Goal: Transaction & Acquisition: Book appointment/travel/reservation

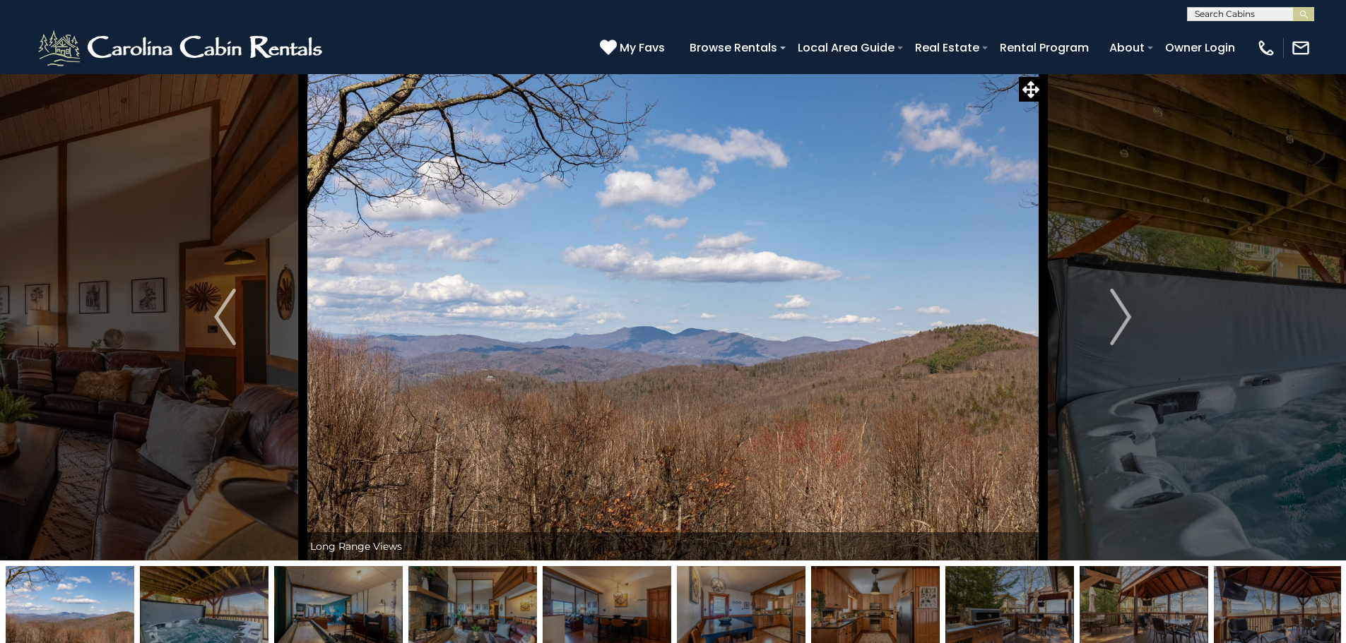
click at [1127, 321] on img "Next" at bounding box center [1120, 317] width 21 height 57
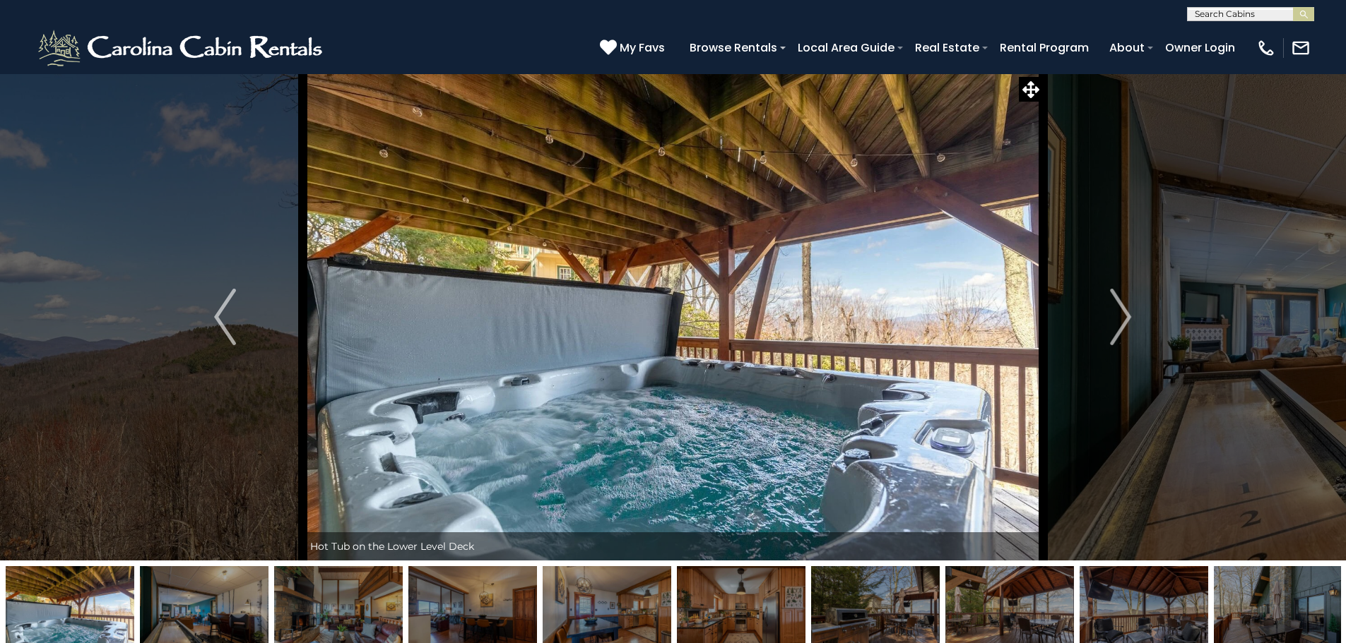
click at [1127, 321] on img "Next" at bounding box center [1120, 317] width 21 height 57
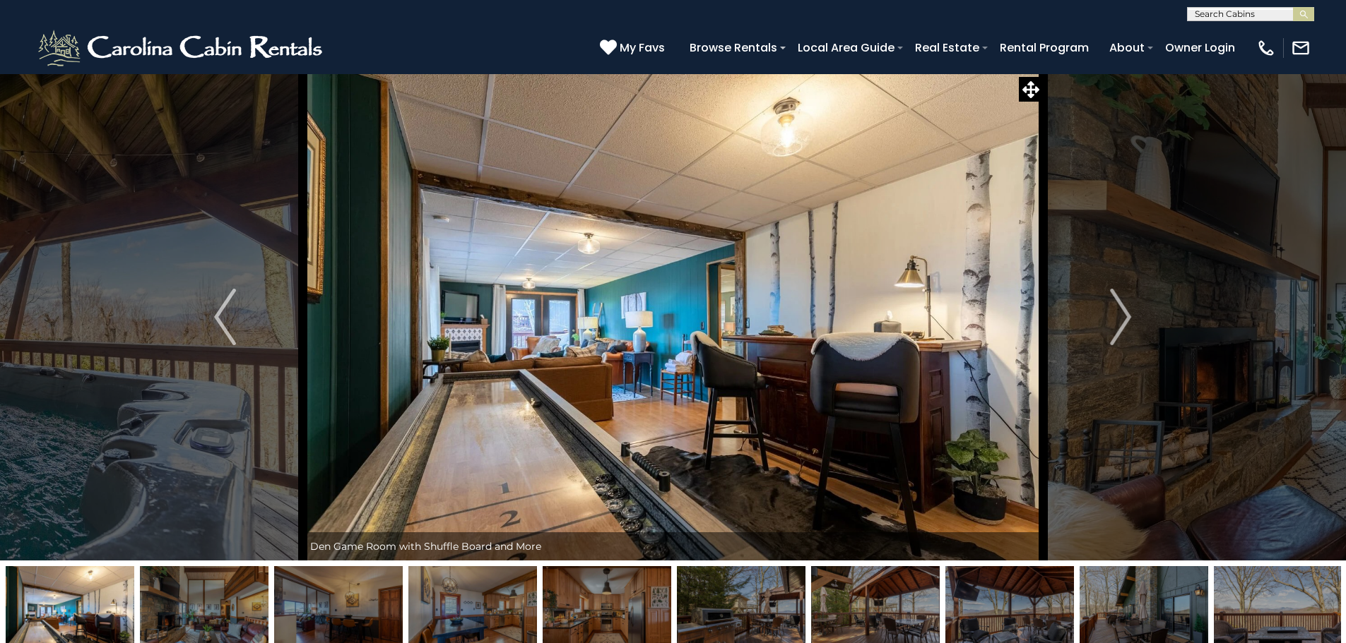
click at [1127, 321] on img "Next" at bounding box center [1120, 317] width 21 height 57
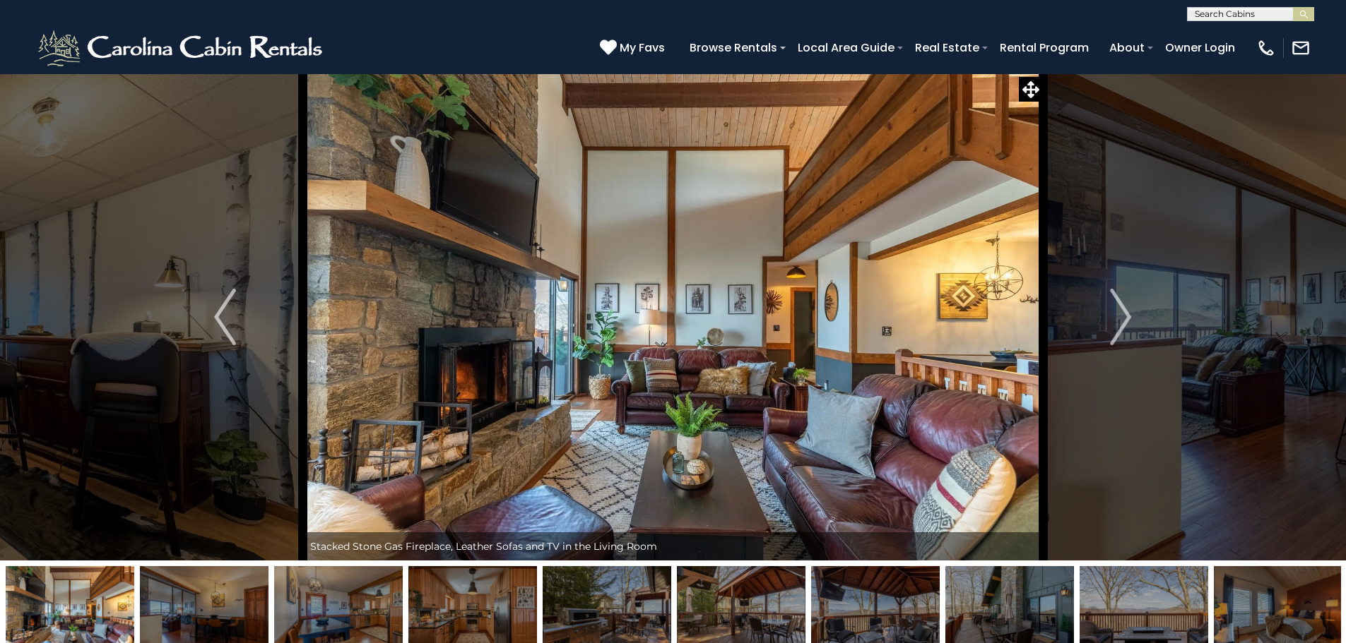
click at [1127, 321] on img "Next" at bounding box center [1120, 317] width 21 height 57
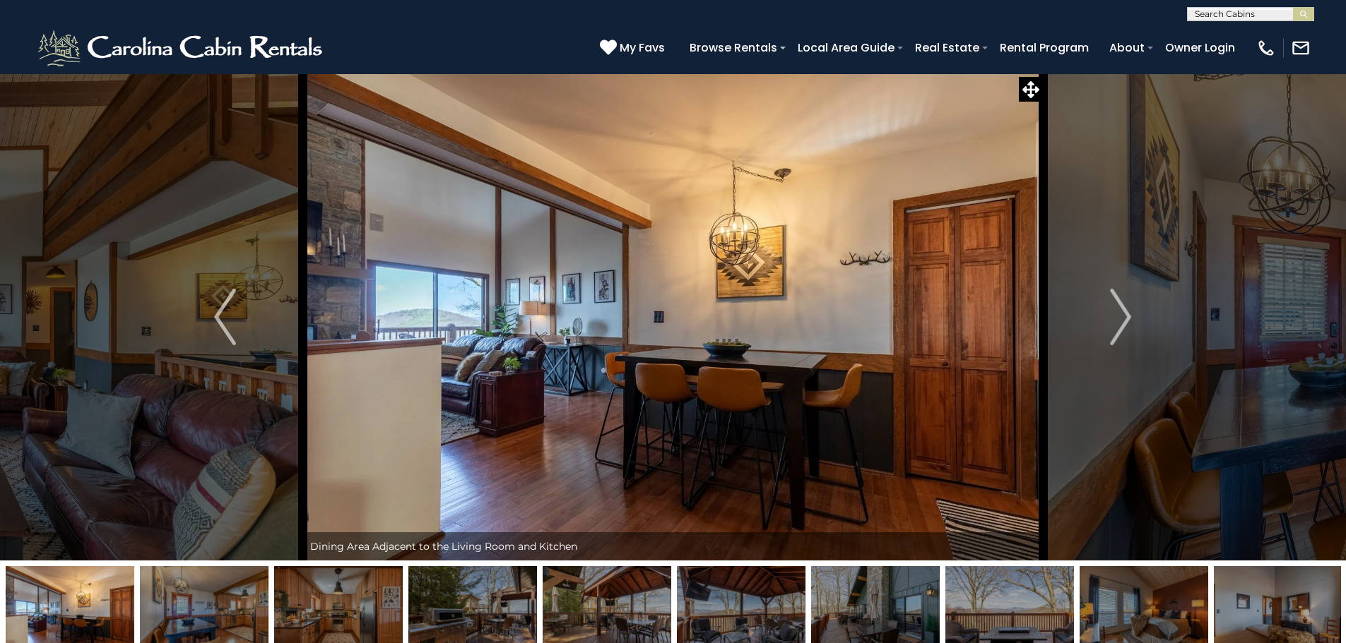
click at [1127, 321] on img "Next" at bounding box center [1120, 317] width 21 height 57
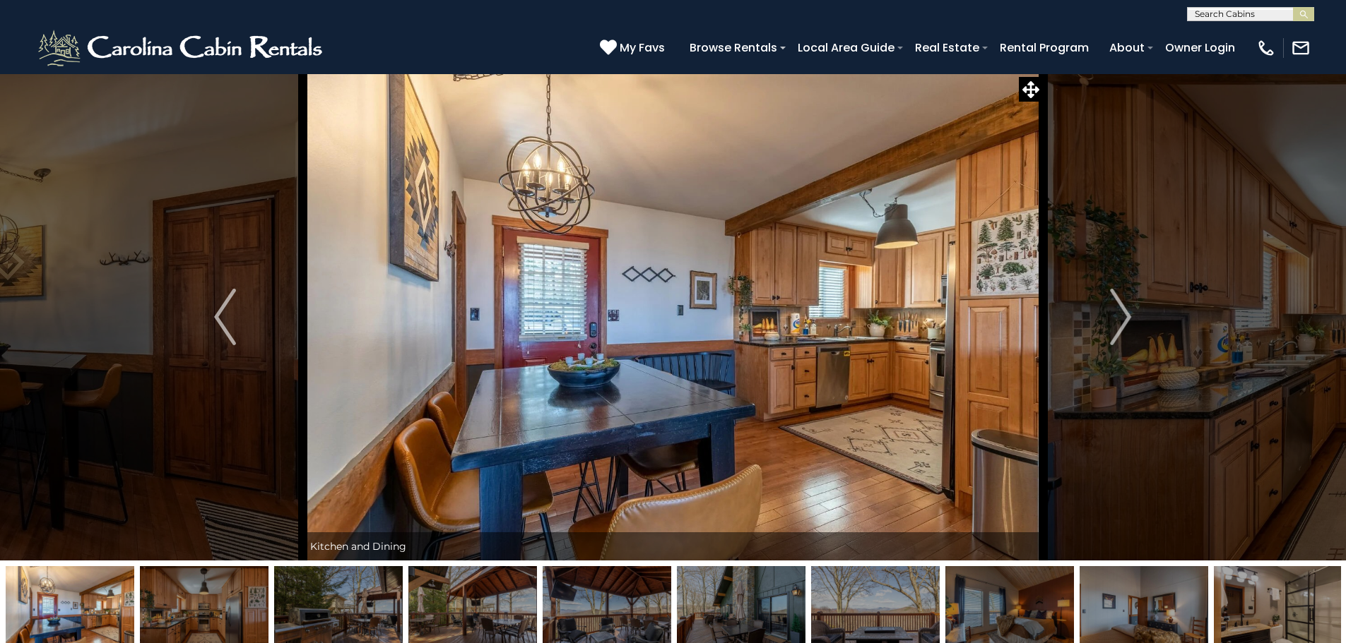
click at [1127, 321] on img "Next" at bounding box center [1120, 317] width 21 height 57
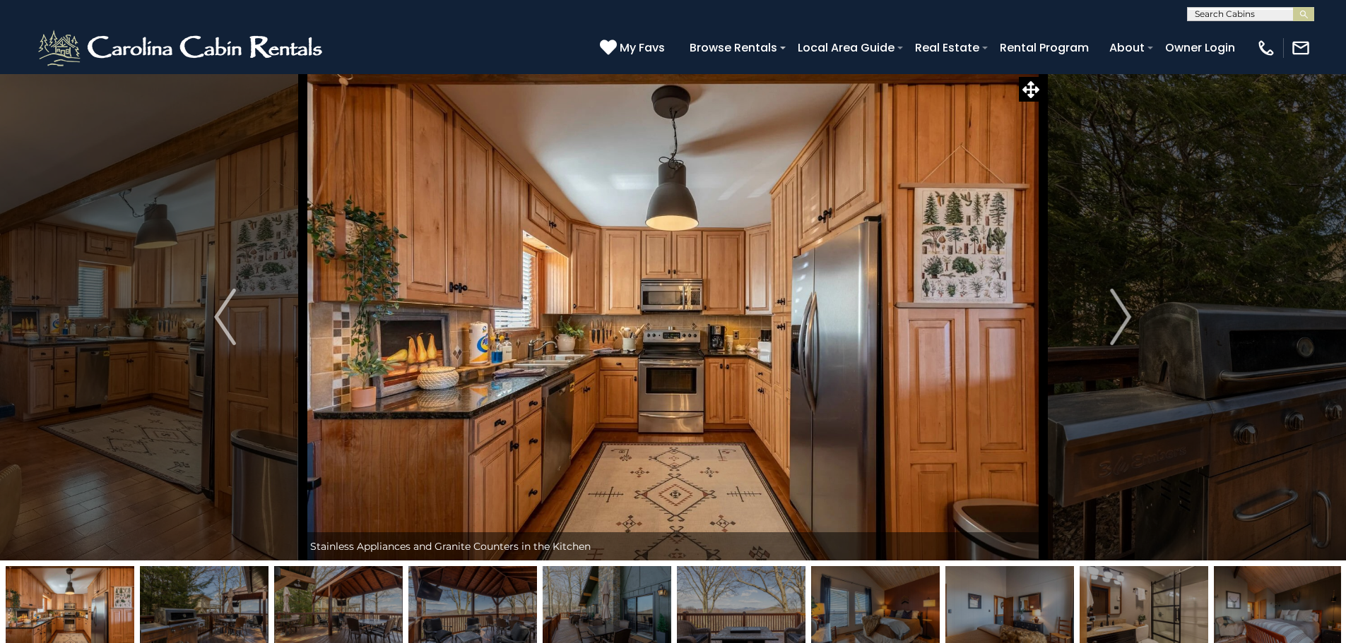
click at [1127, 321] on img "Next" at bounding box center [1120, 317] width 21 height 57
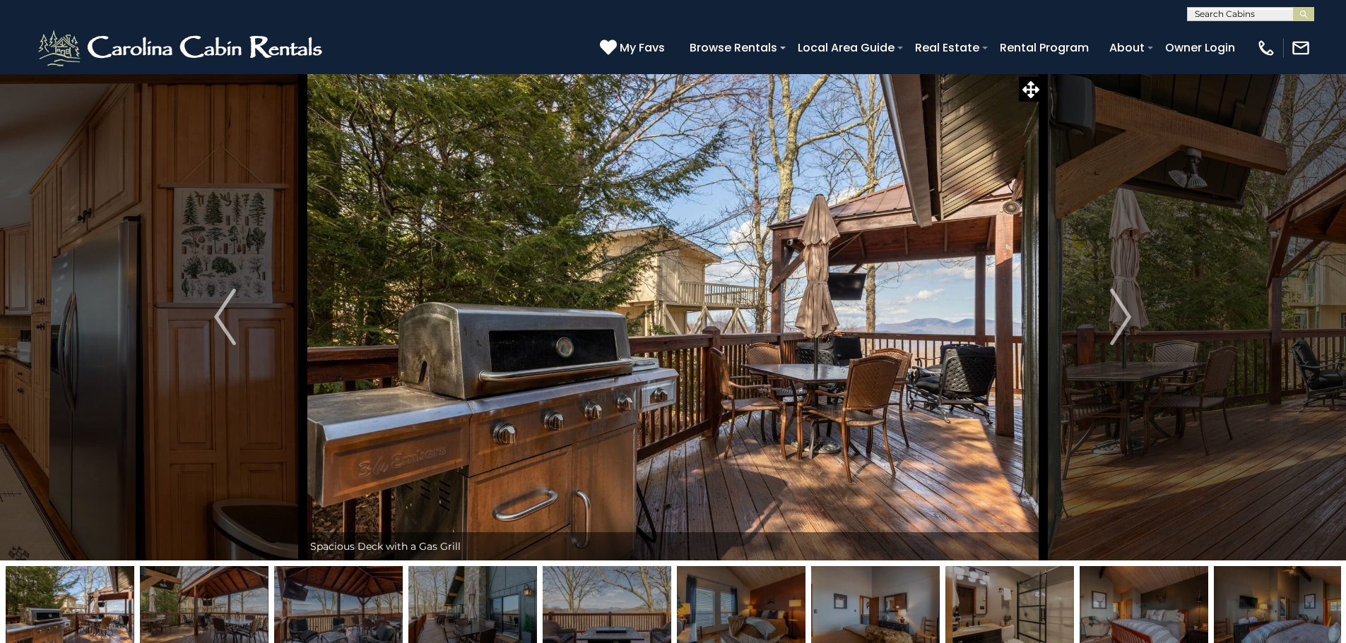
click at [1127, 321] on img "Next" at bounding box center [1120, 317] width 21 height 57
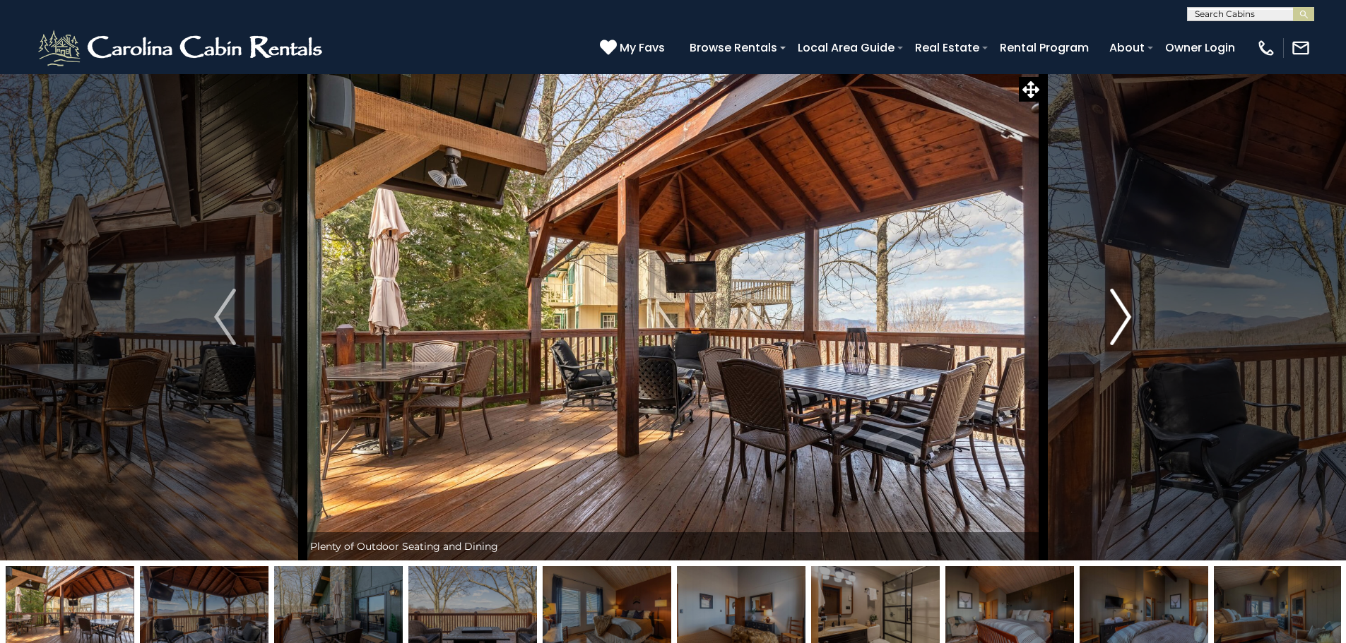
click at [1127, 319] on img "Next" at bounding box center [1120, 317] width 21 height 57
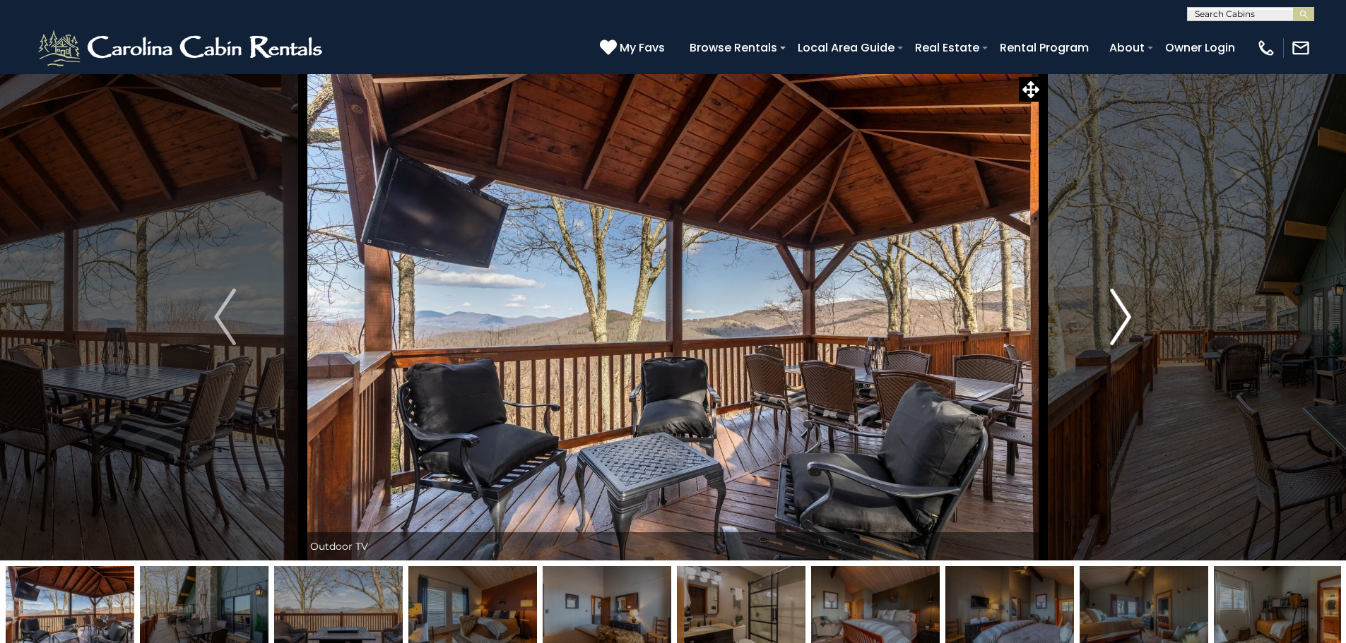
click at [1127, 319] on img "Next" at bounding box center [1120, 317] width 21 height 57
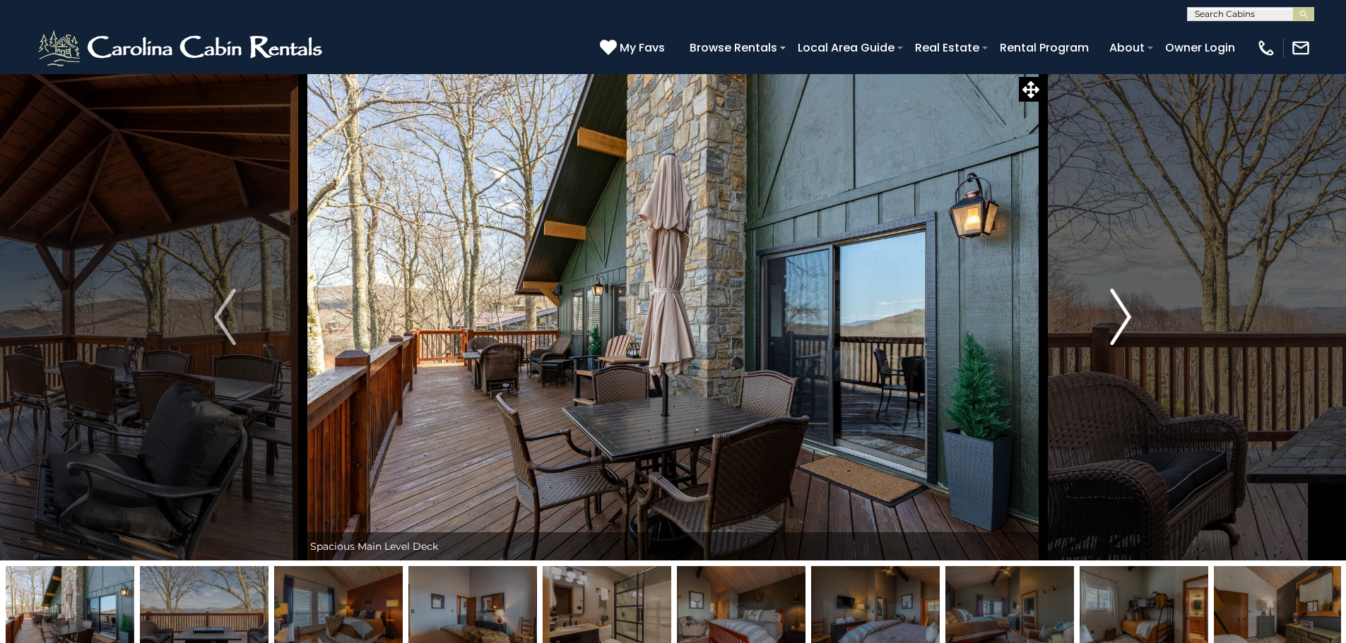
click at [1127, 319] on img "Next" at bounding box center [1120, 317] width 21 height 57
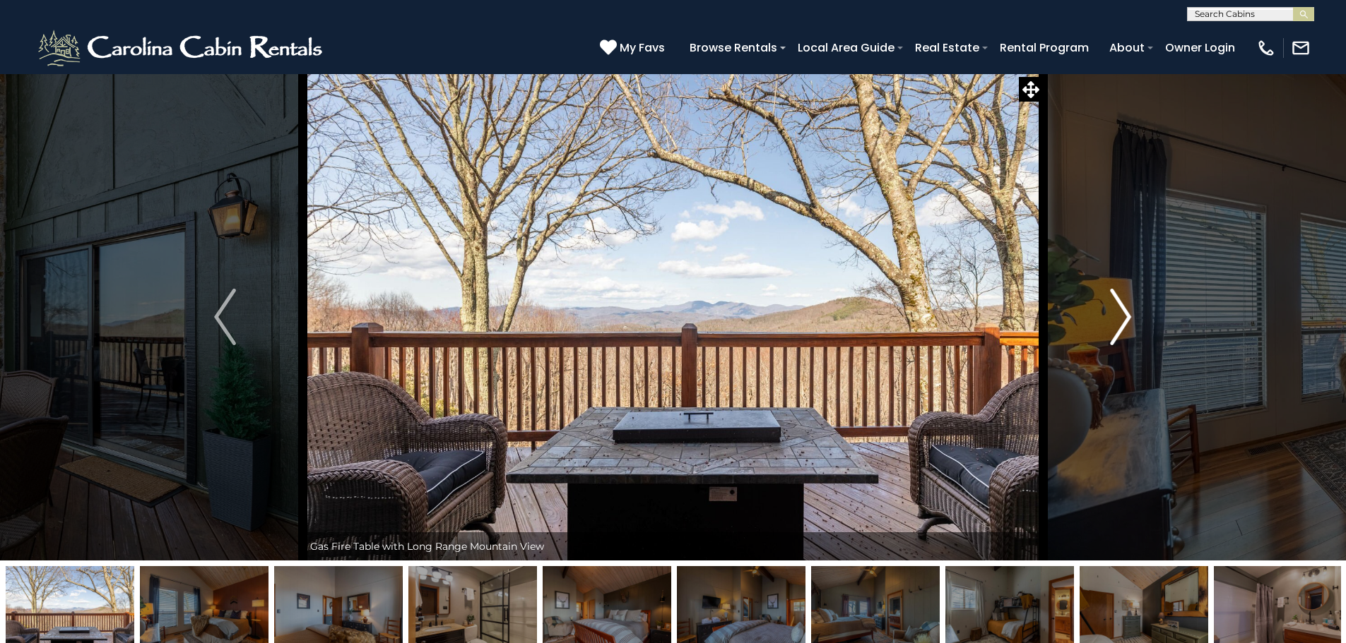
click at [1116, 328] on img "Next" at bounding box center [1120, 317] width 21 height 57
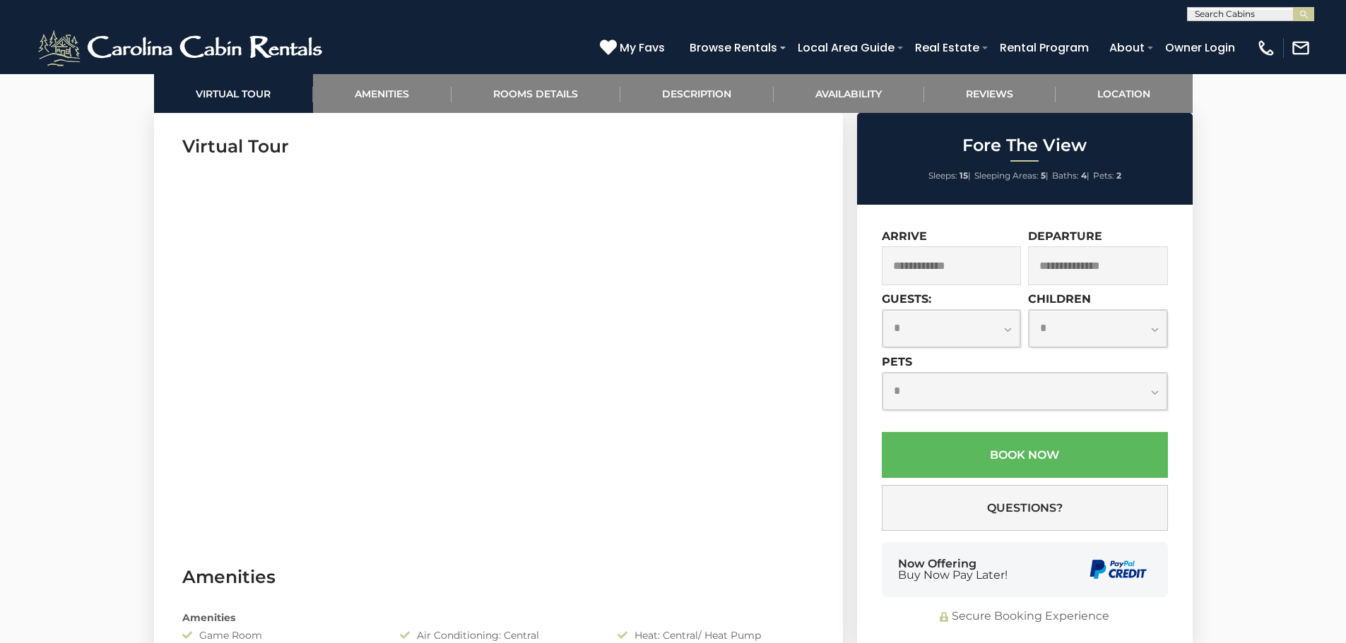
scroll to position [706, 0]
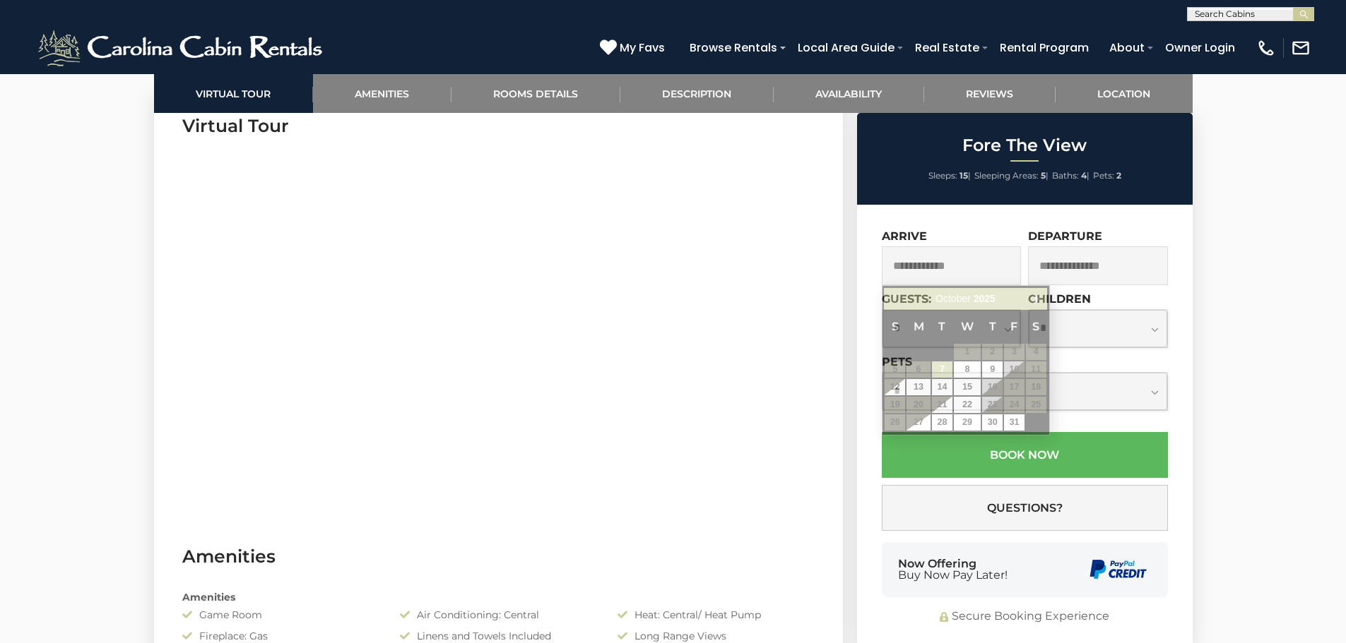
click at [944, 269] on input "text" at bounding box center [952, 266] width 140 height 39
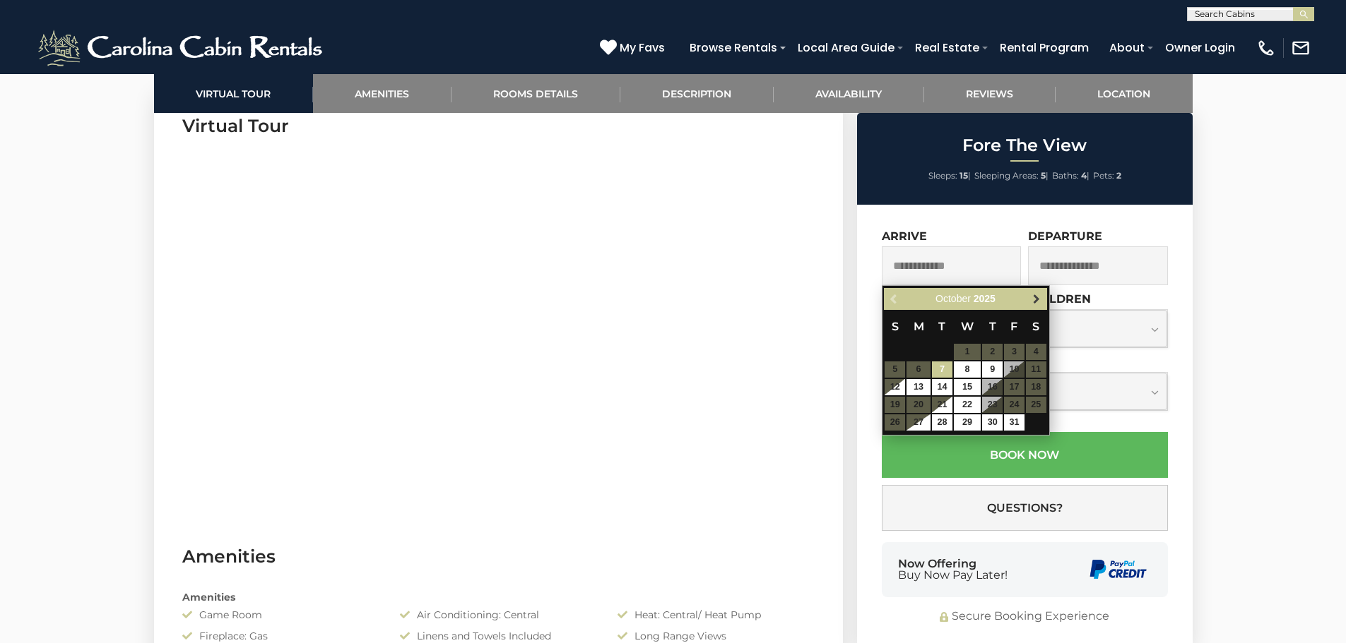
click at [1039, 302] on span "Next" at bounding box center [1036, 299] width 11 height 11
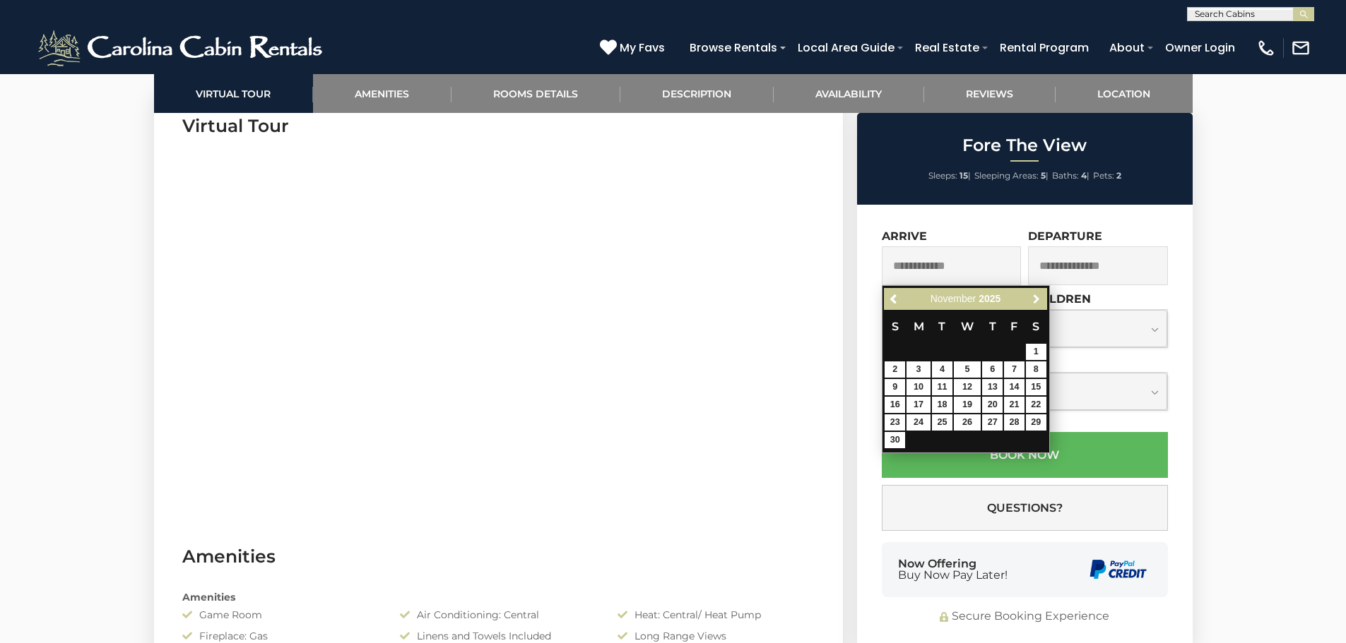
click at [1039, 302] on span "Next" at bounding box center [1036, 299] width 11 height 11
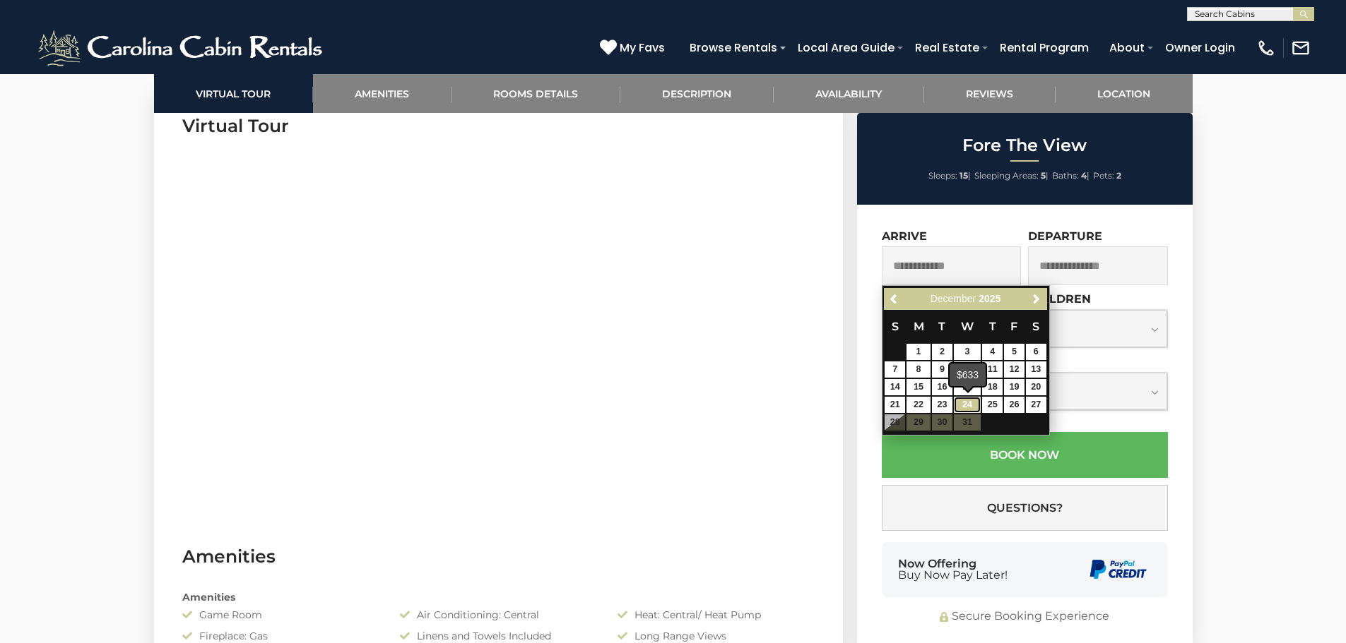
click at [970, 404] on link "24" at bounding box center [967, 405] width 27 height 16
type input "**********"
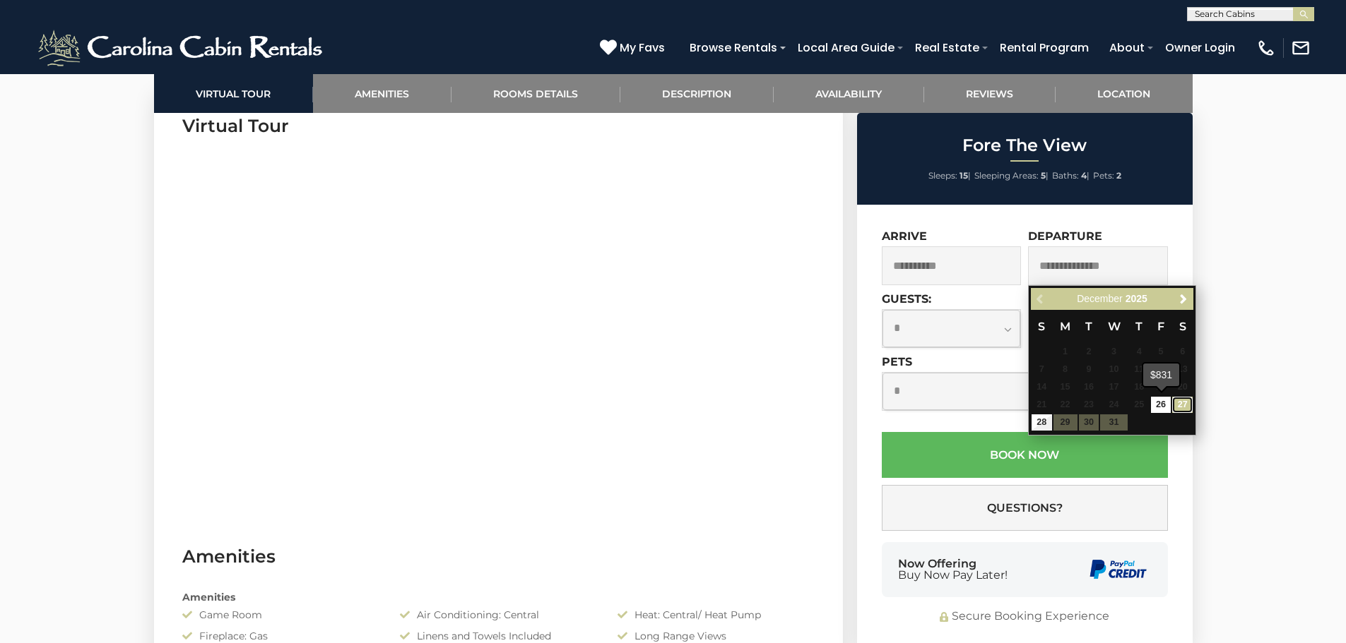
click at [1176, 404] on link "27" at bounding box center [1182, 405] width 20 height 16
type input "**********"
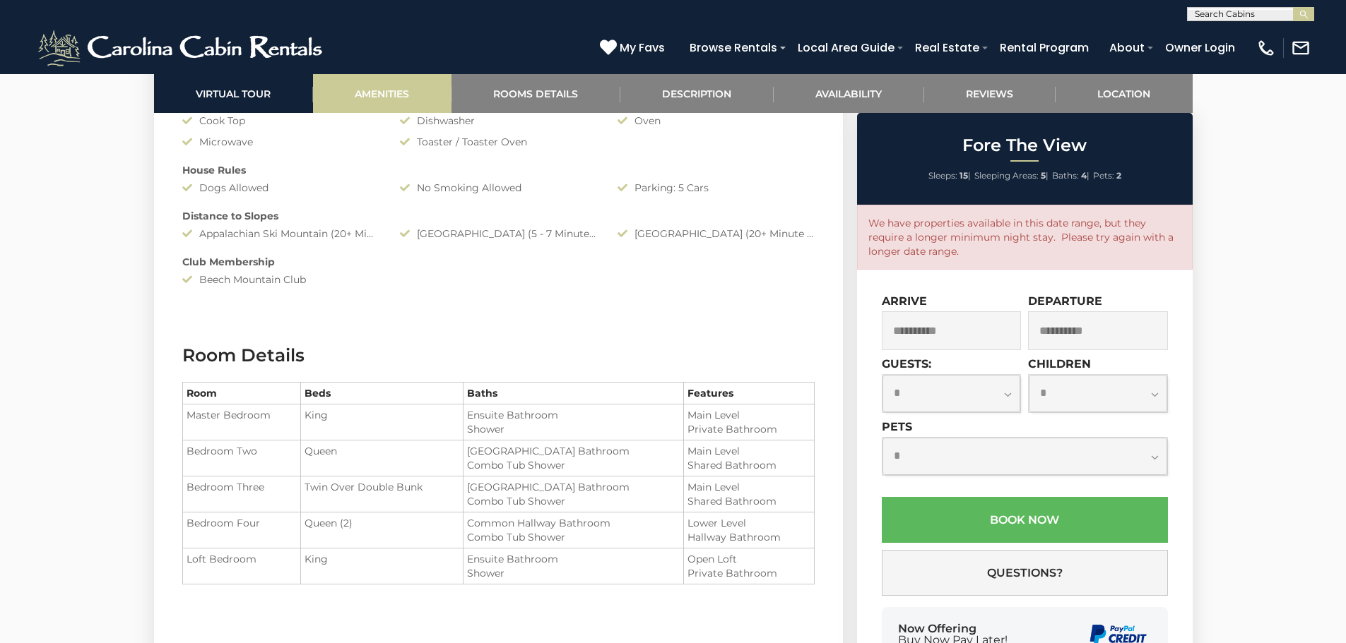
scroll to position [1342, 0]
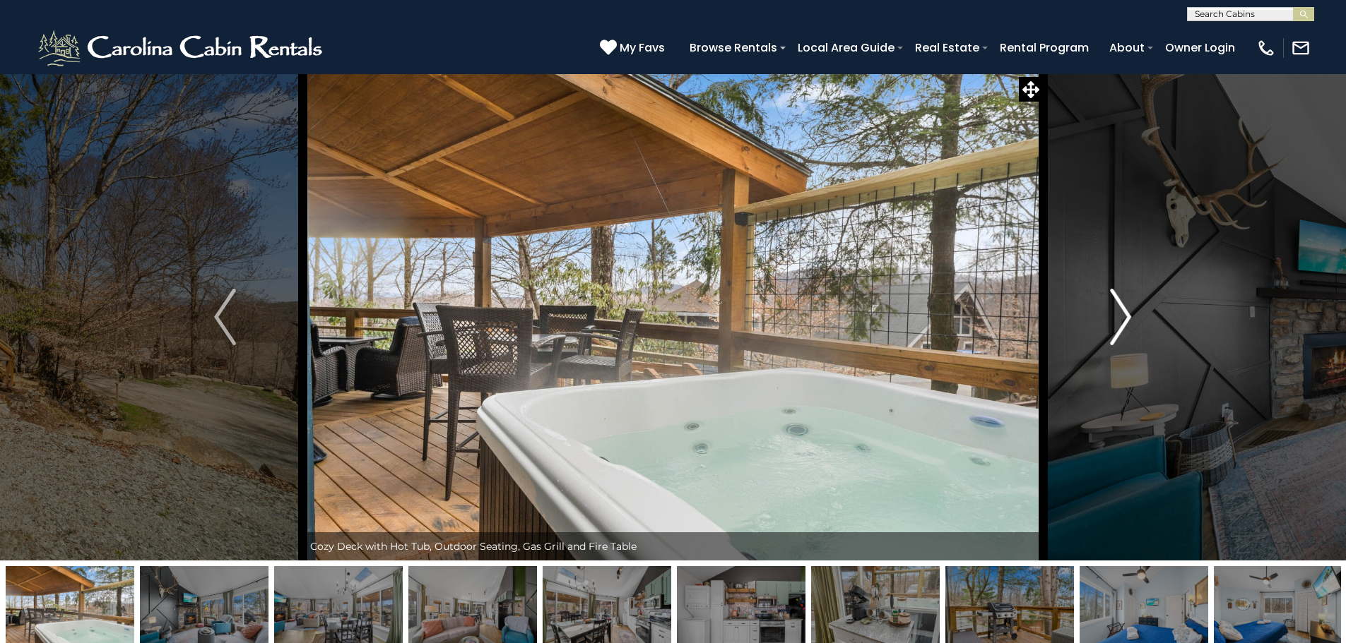
click at [1115, 333] on img "Next" at bounding box center [1120, 317] width 21 height 57
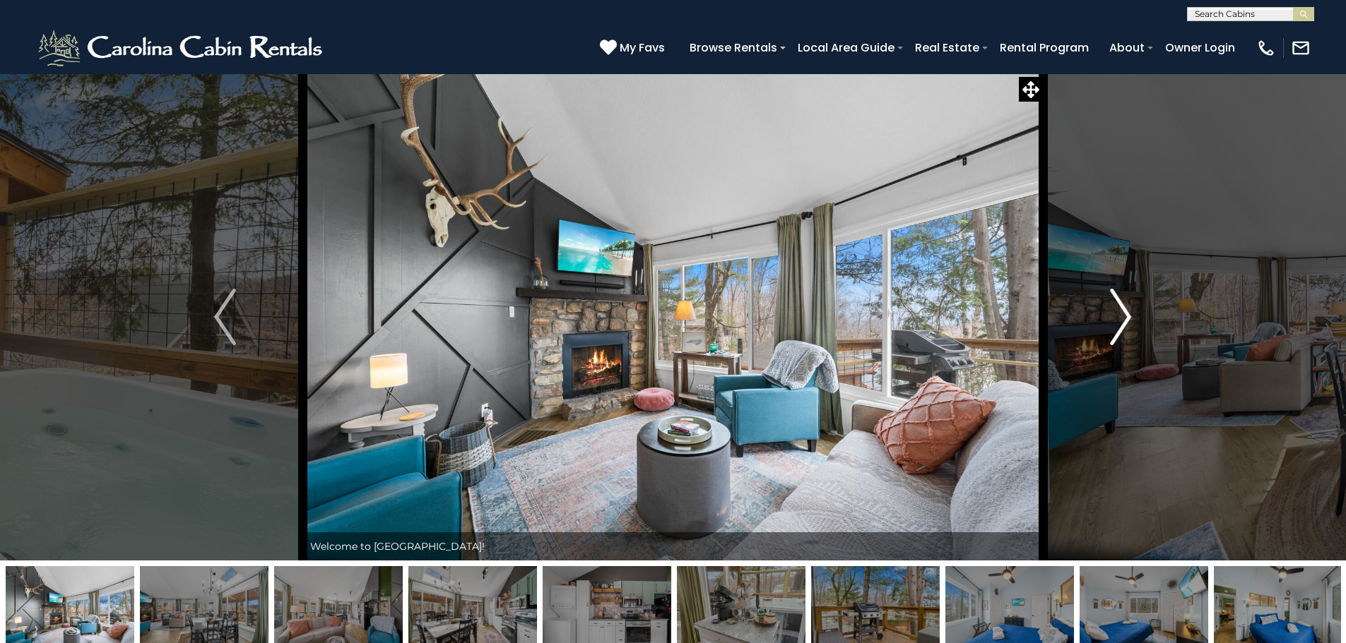
click at [1115, 333] on img "Next" at bounding box center [1120, 317] width 21 height 57
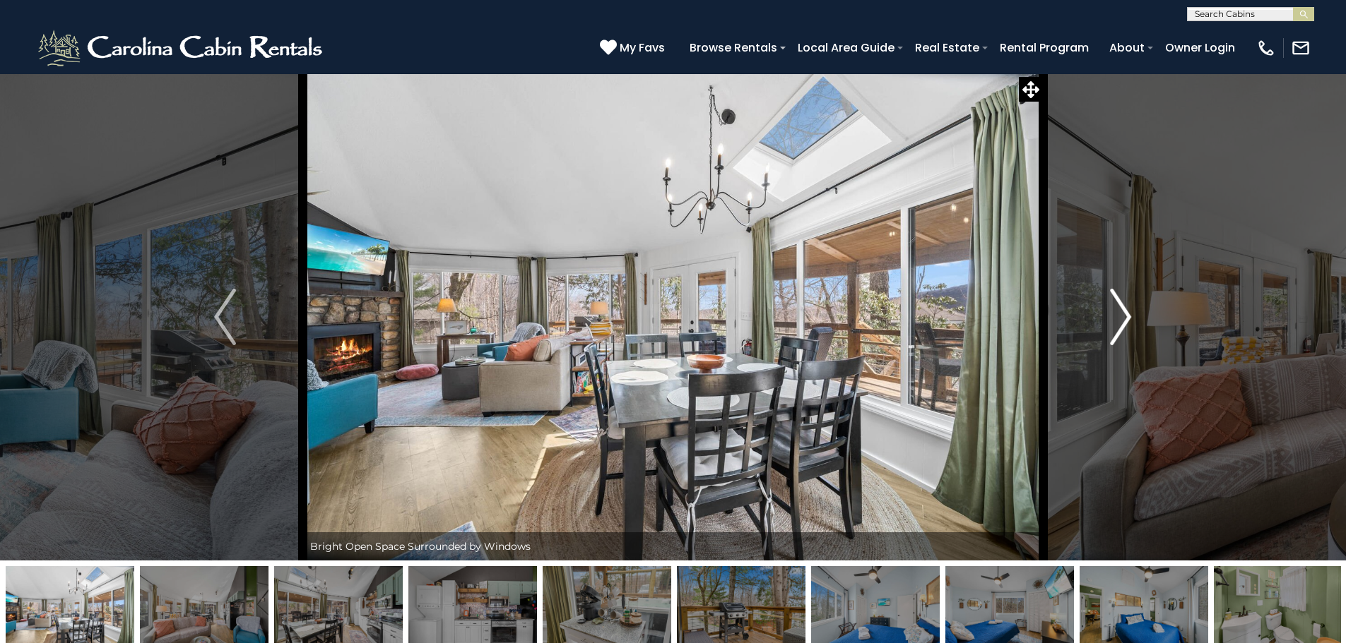
click at [1115, 333] on img "Next" at bounding box center [1120, 317] width 21 height 57
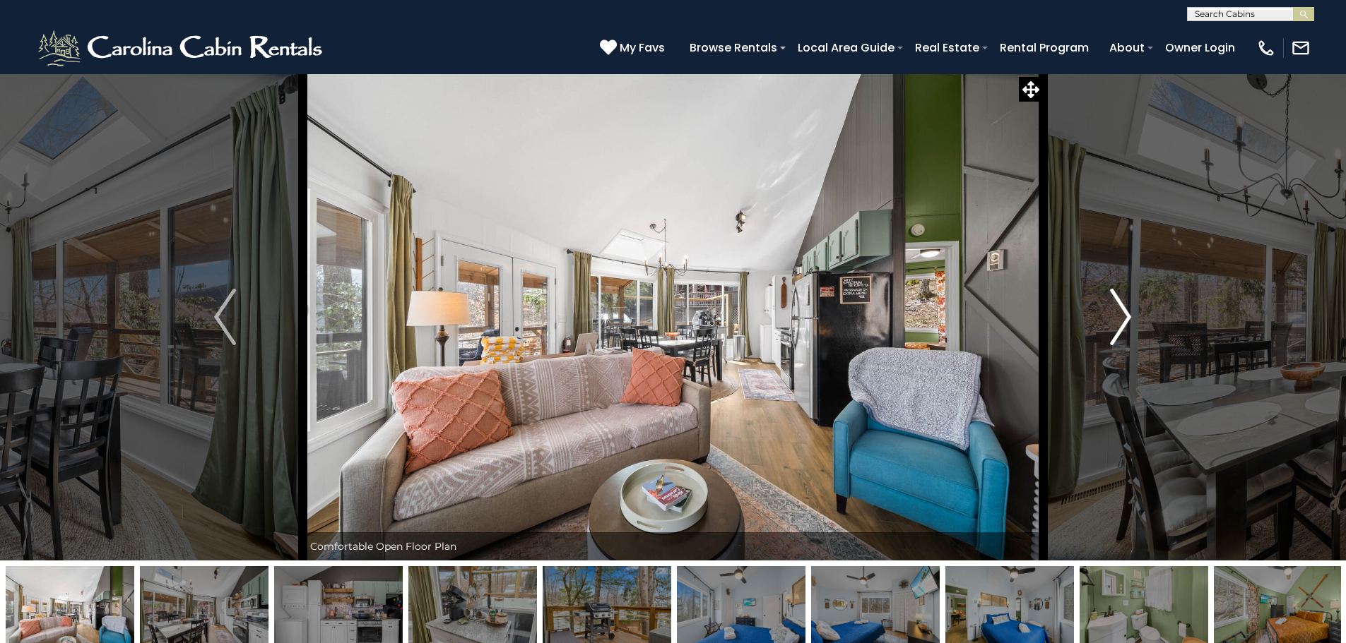
click at [1115, 333] on img "Next" at bounding box center [1120, 317] width 21 height 57
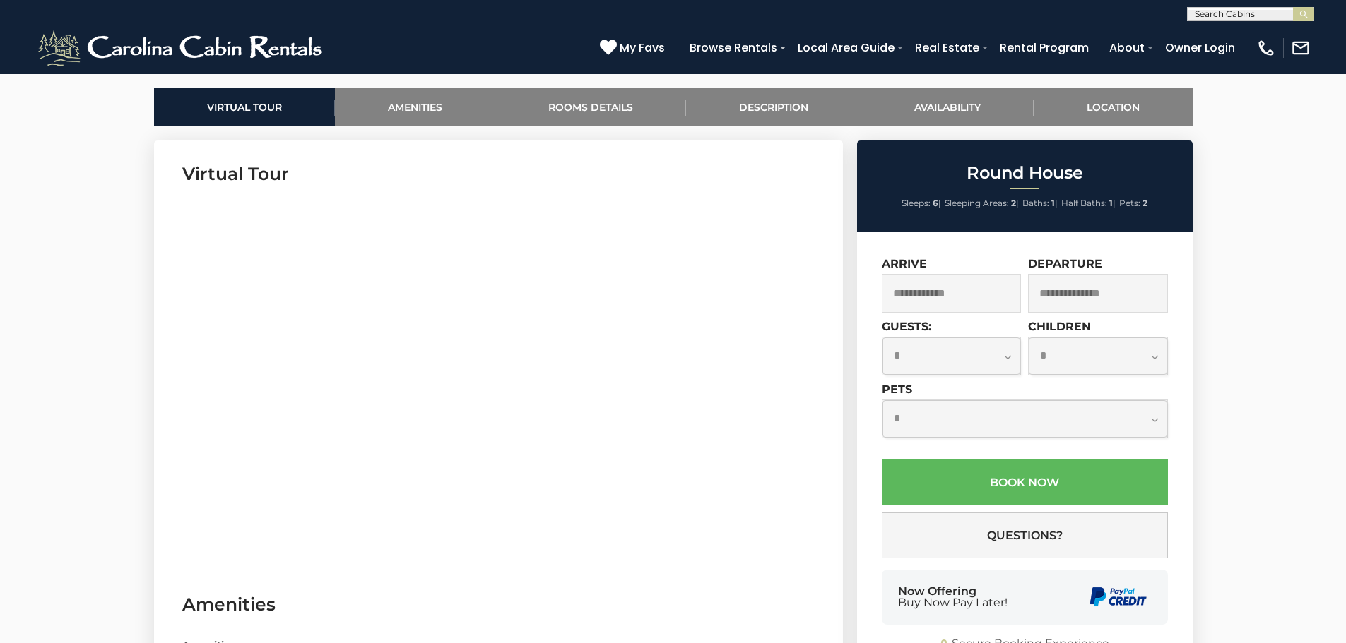
scroll to position [706, 0]
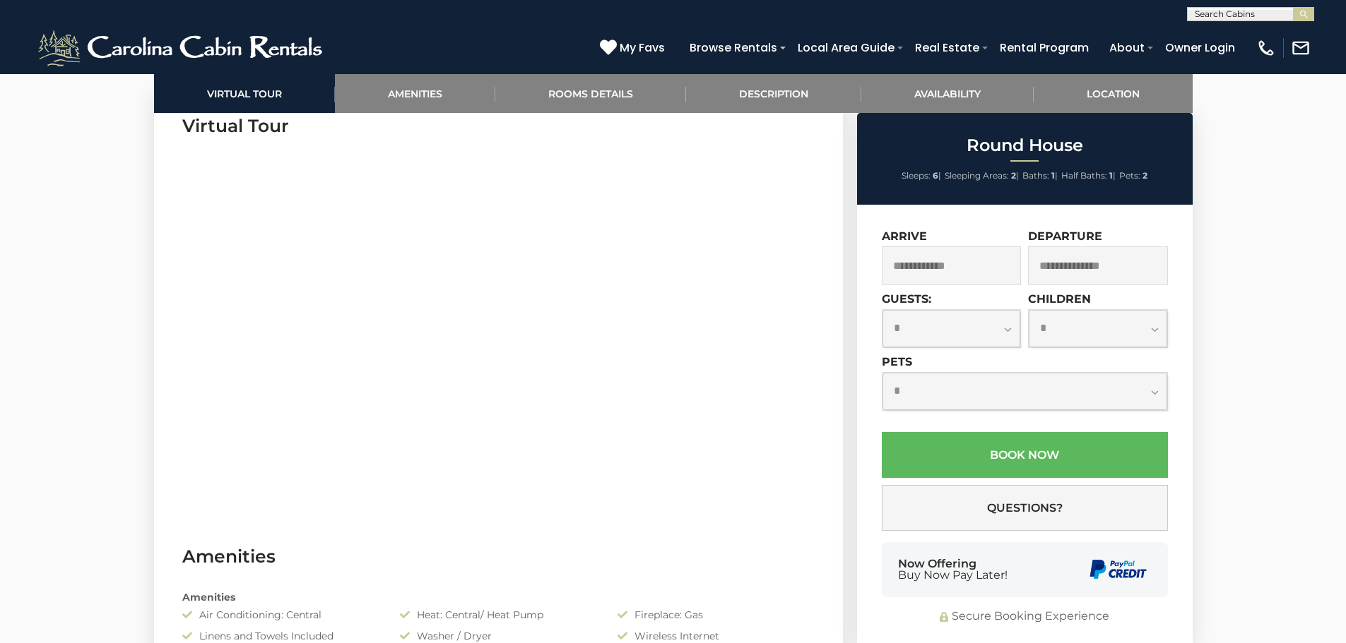
click at [985, 269] on input "text" at bounding box center [952, 266] width 140 height 39
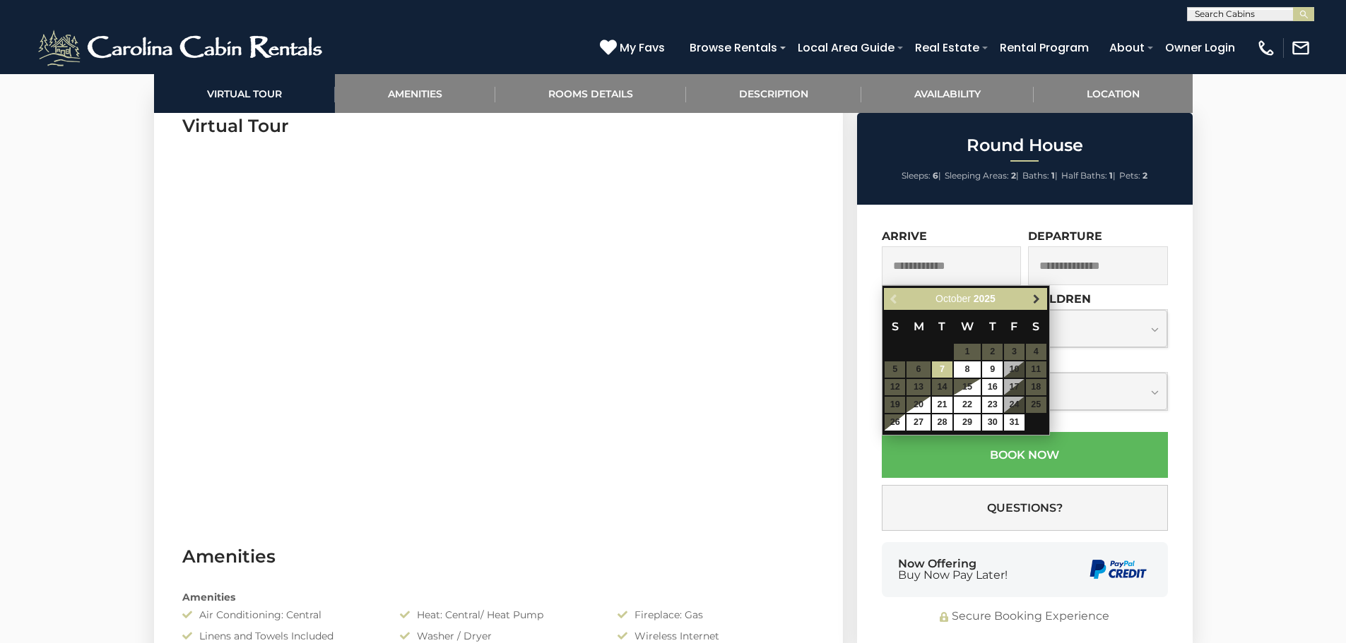
click at [1032, 302] on span "Next" at bounding box center [1036, 299] width 11 height 11
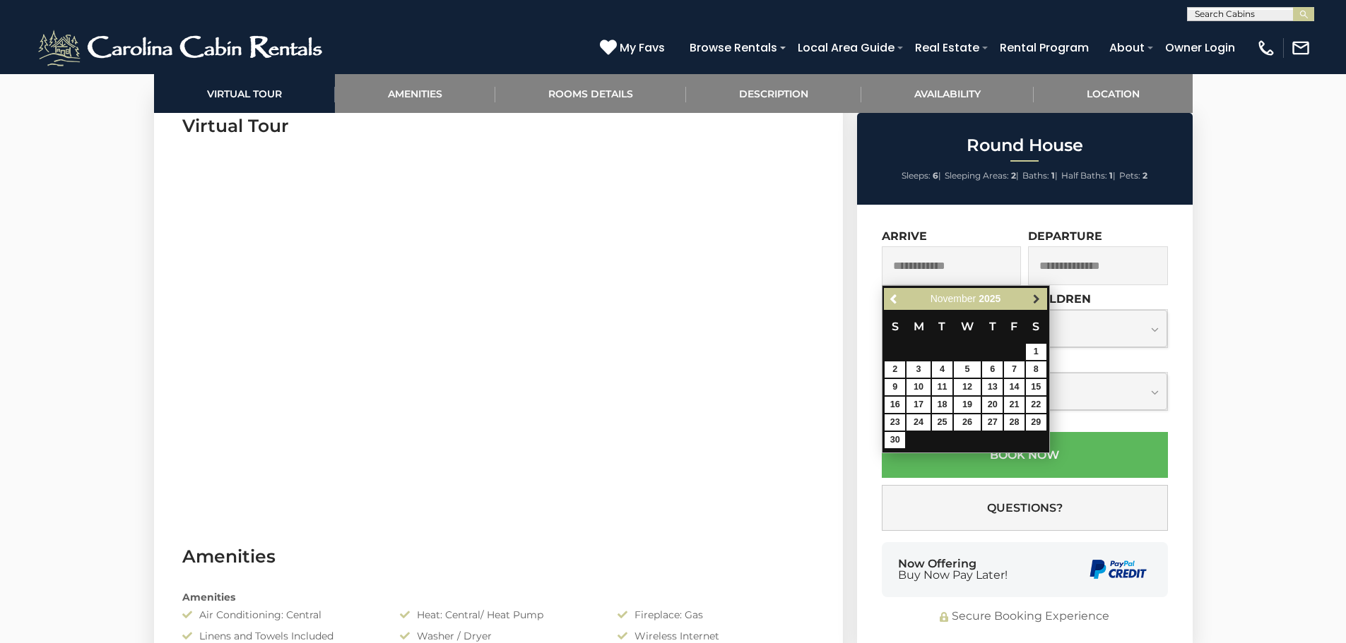
click at [1036, 296] on span "Next" at bounding box center [1036, 299] width 11 height 11
